Goal: Task Accomplishment & Management: Use online tool/utility

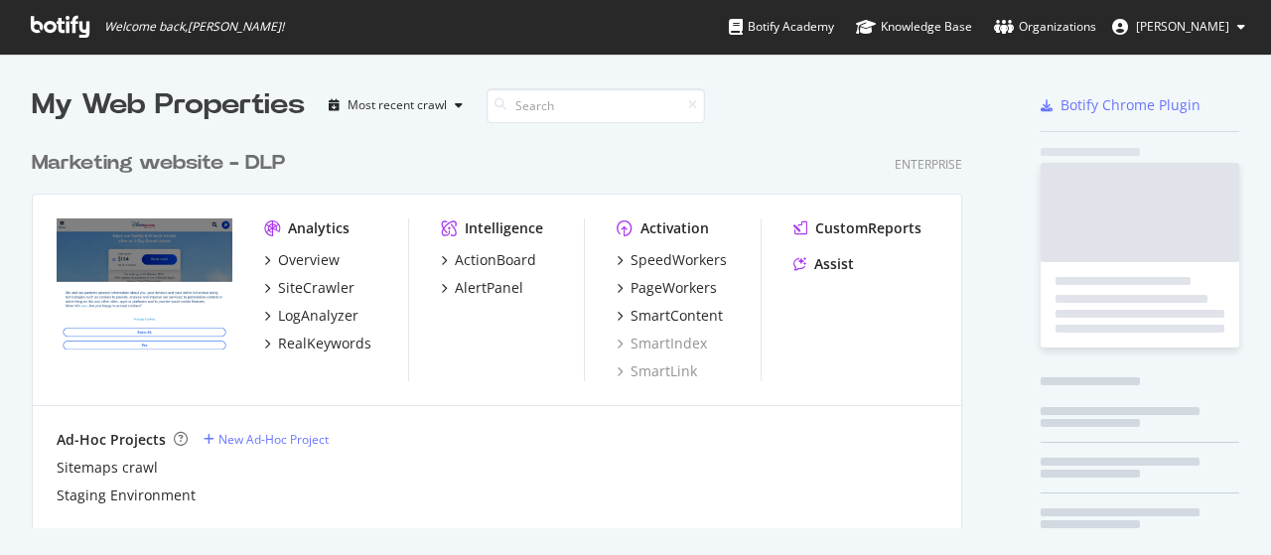
scroll to position [387, 930]
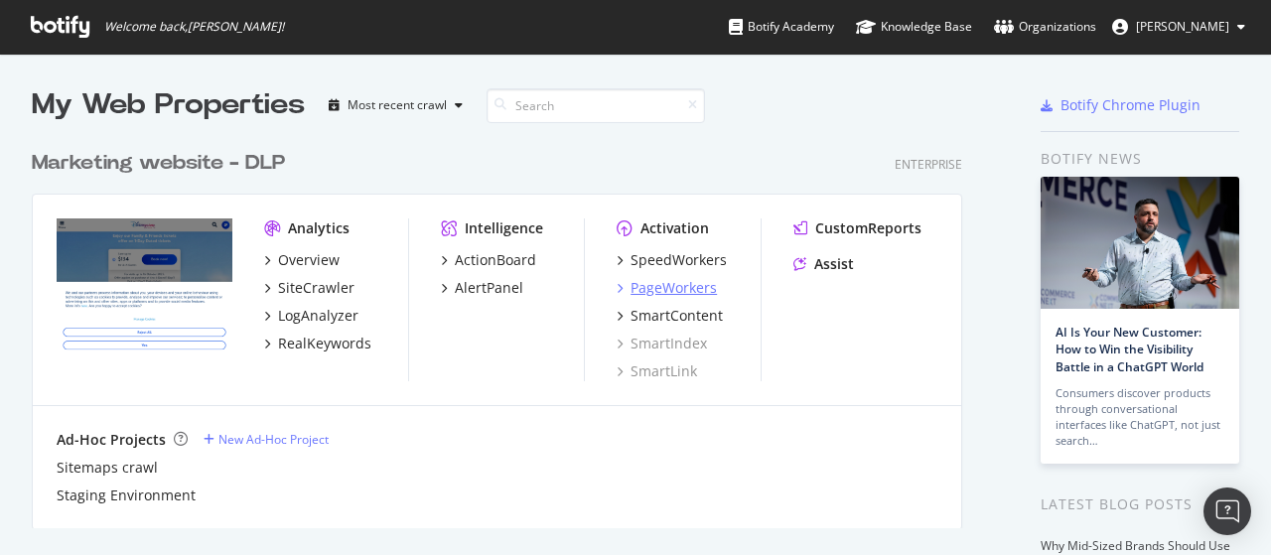
click at [664, 289] on div "PageWorkers" at bounding box center [674, 288] width 86 height 20
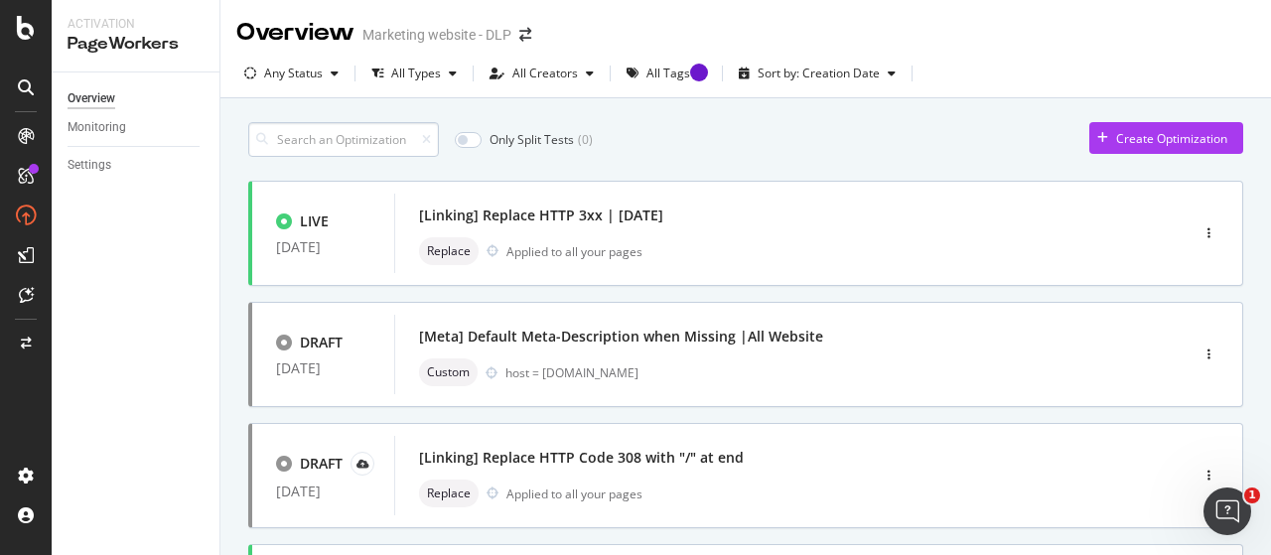
click at [395, 138] on input at bounding box center [343, 139] width 191 height 35
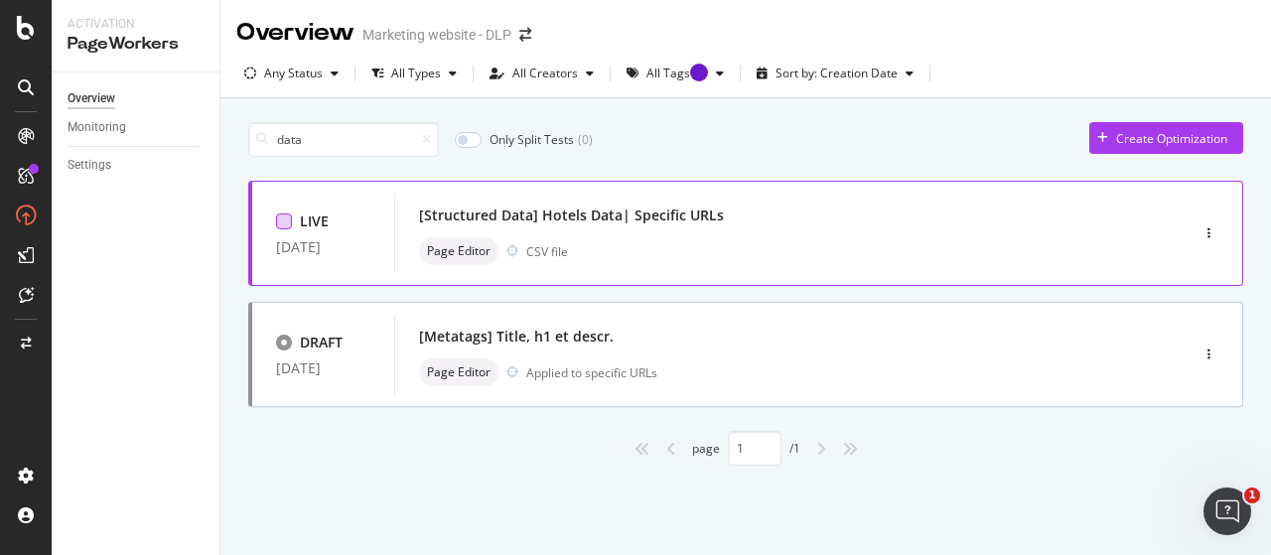
click at [286, 218] on div at bounding box center [284, 222] width 16 height 16
click at [286, 218] on icon at bounding box center [284, 221] width 9 height 10
click at [281, 223] on div at bounding box center [284, 222] width 16 height 16
click at [281, 223] on icon at bounding box center [284, 221] width 9 height 10
click at [830, 260] on div "Page Editor CSV file" at bounding box center [761, 251] width 685 height 28
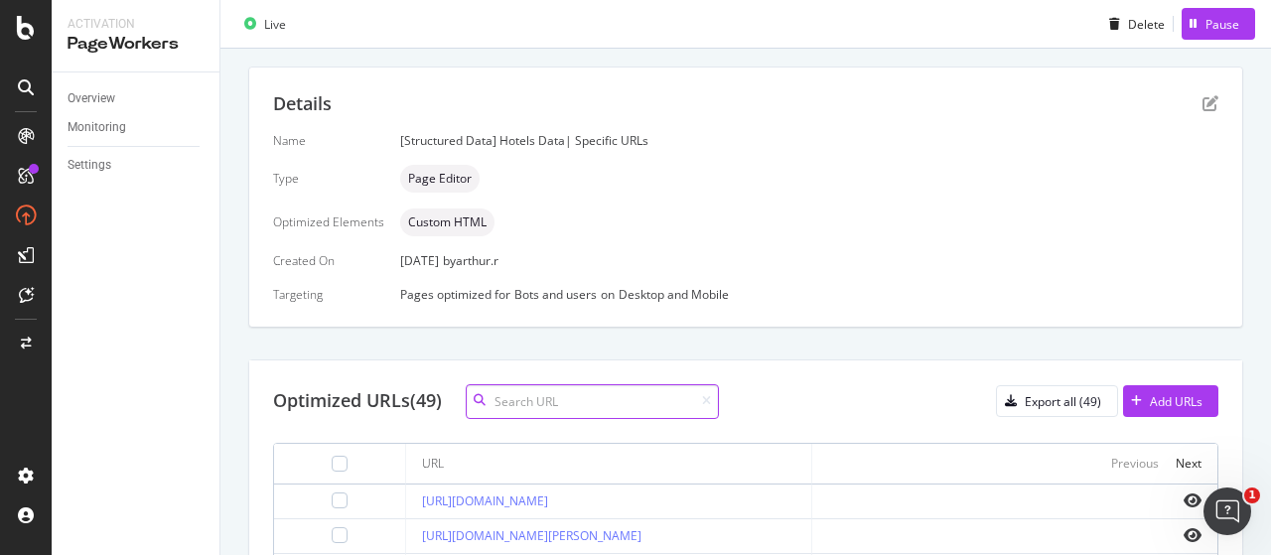
scroll to position [238, 0]
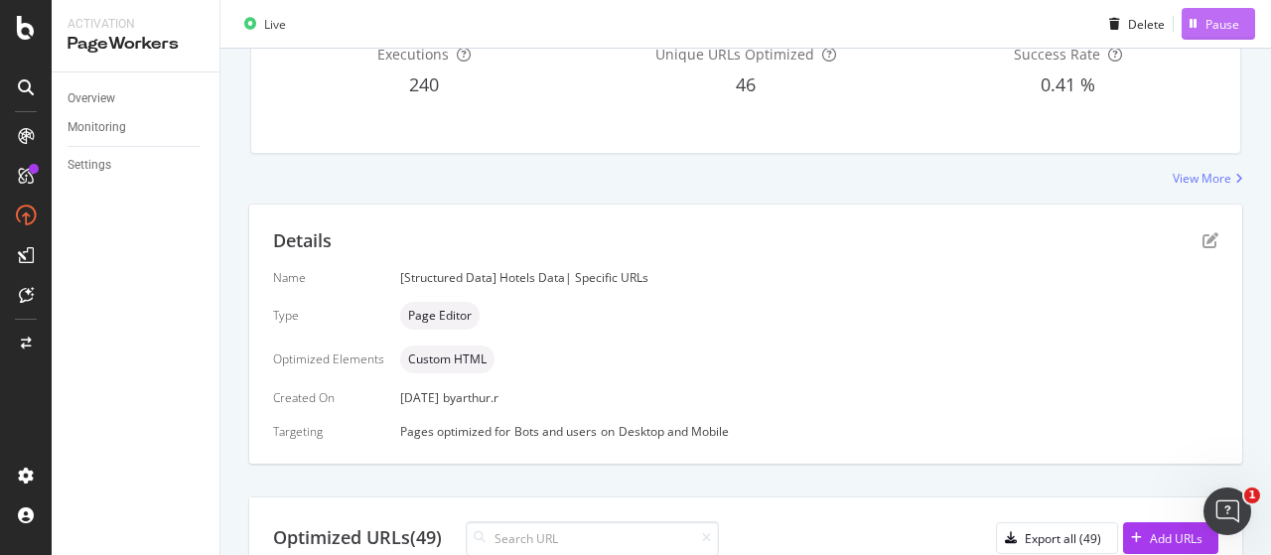
click at [1190, 21] on icon "button" at bounding box center [1194, 24] width 8 height 12
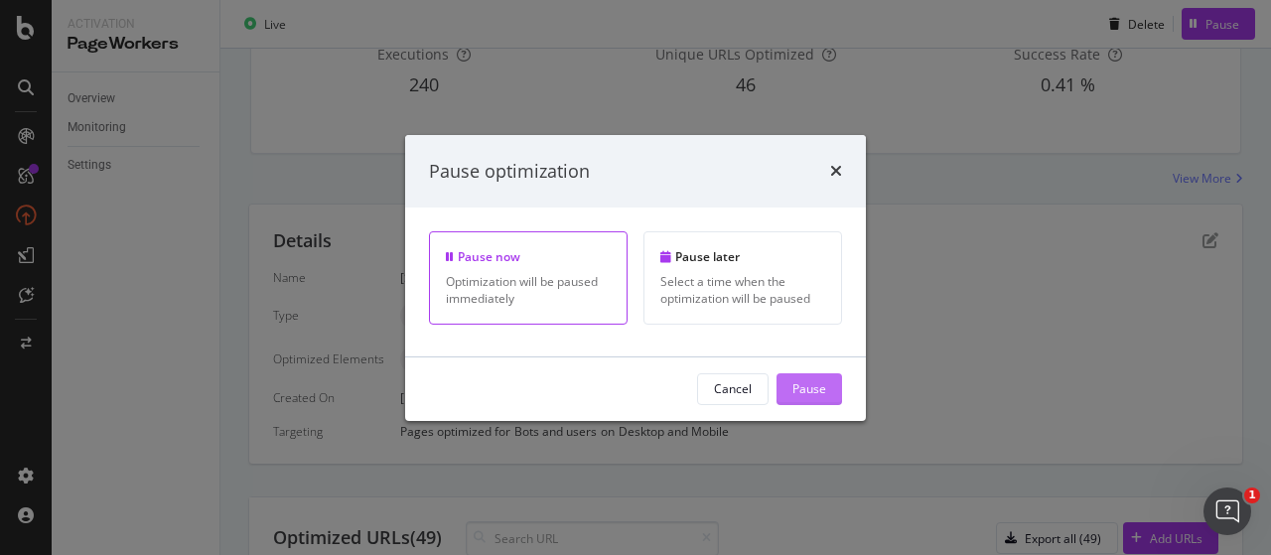
click at [813, 392] on div "Pause" at bounding box center [809, 388] width 34 height 17
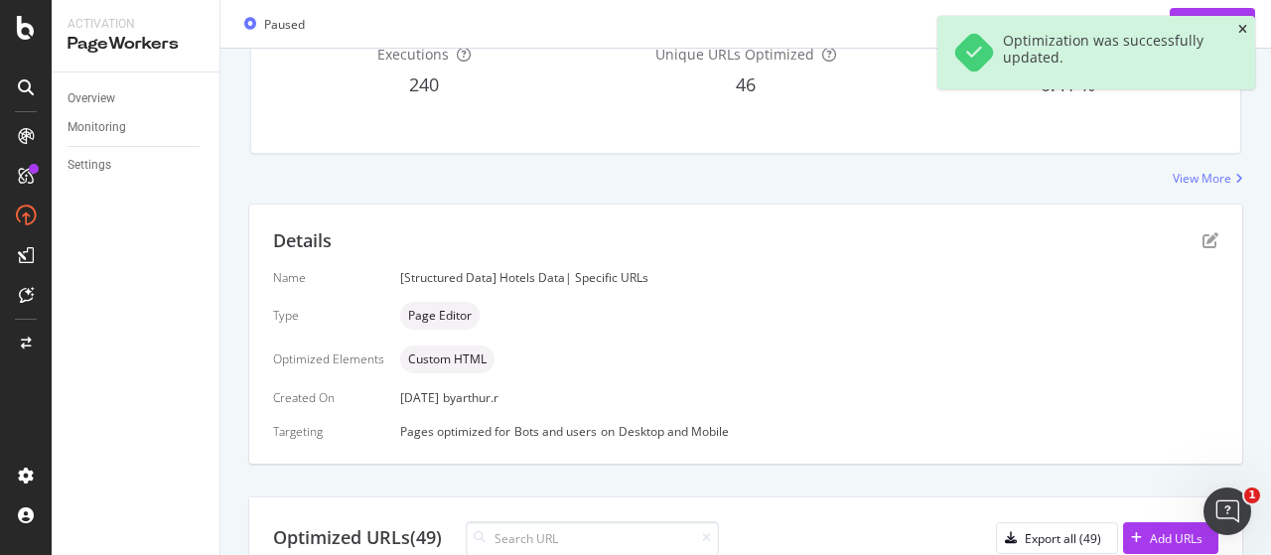
click at [1239, 32] on icon "close toast" at bounding box center [1242, 30] width 9 height 12
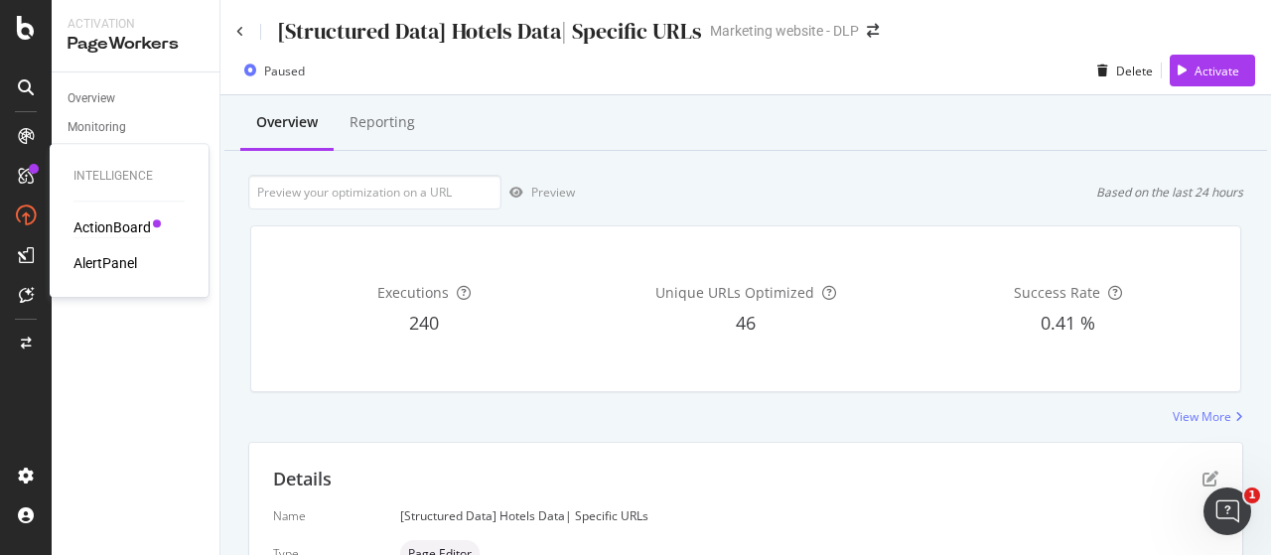
click at [107, 223] on div "ActionBoard" at bounding box center [111, 227] width 77 height 20
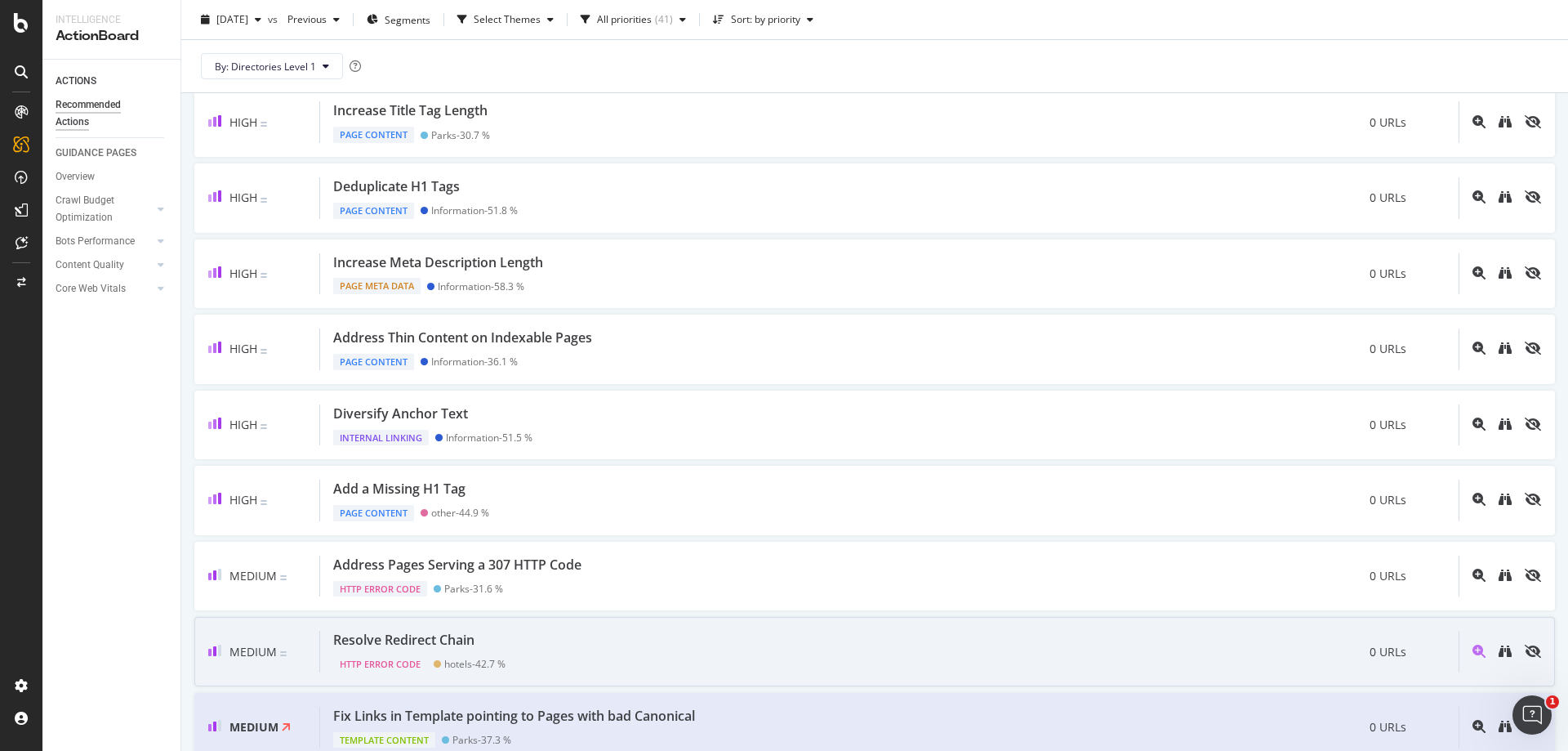
scroll to position [505, 0]
